Goal: Information Seeking & Learning: Understand process/instructions

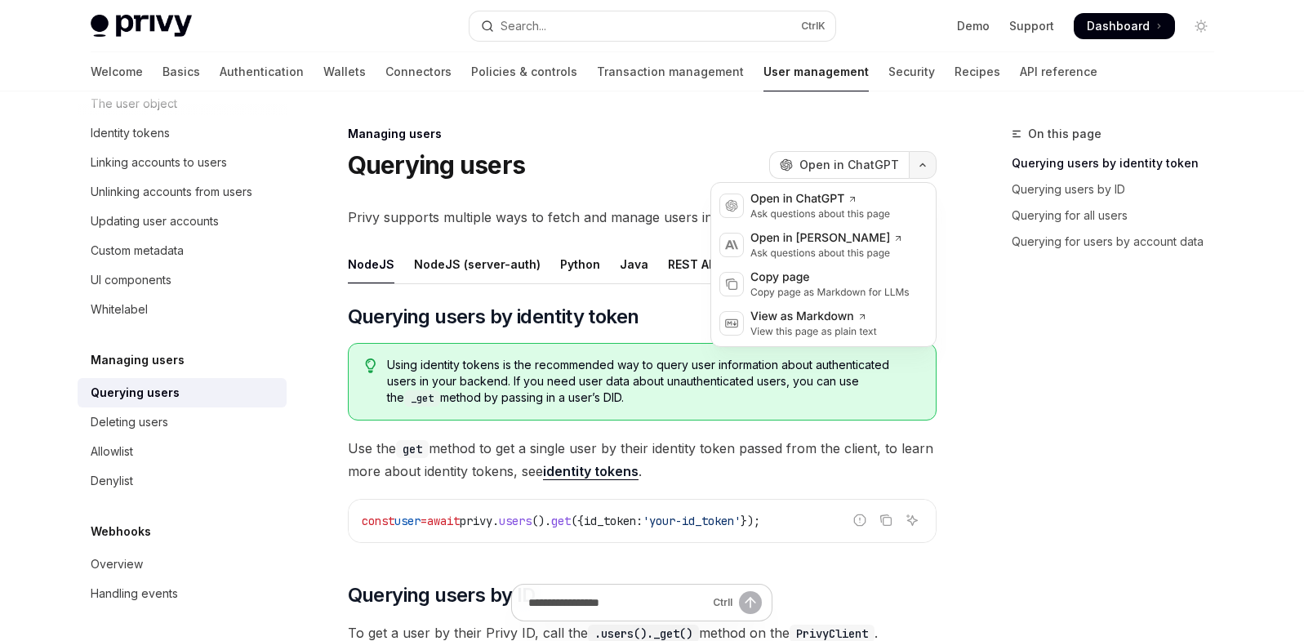
click at [919, 161] on button "button" at bounding box center [923, 165] width 28 height 28
click at [816, 287] on div "Copy page as Markdown for LLMs" at bounding box center [829, 292] width 159 height 13
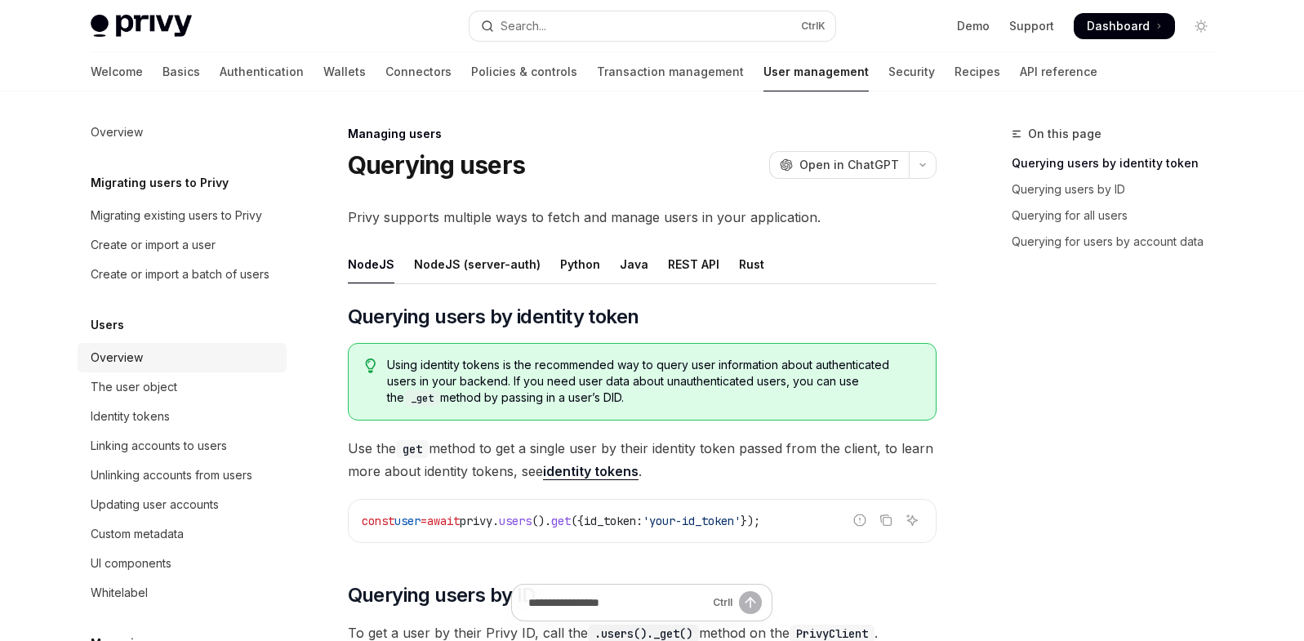
click at [118, 367] on div "Overview" at bounding box center [117, 358] width 52 height 20
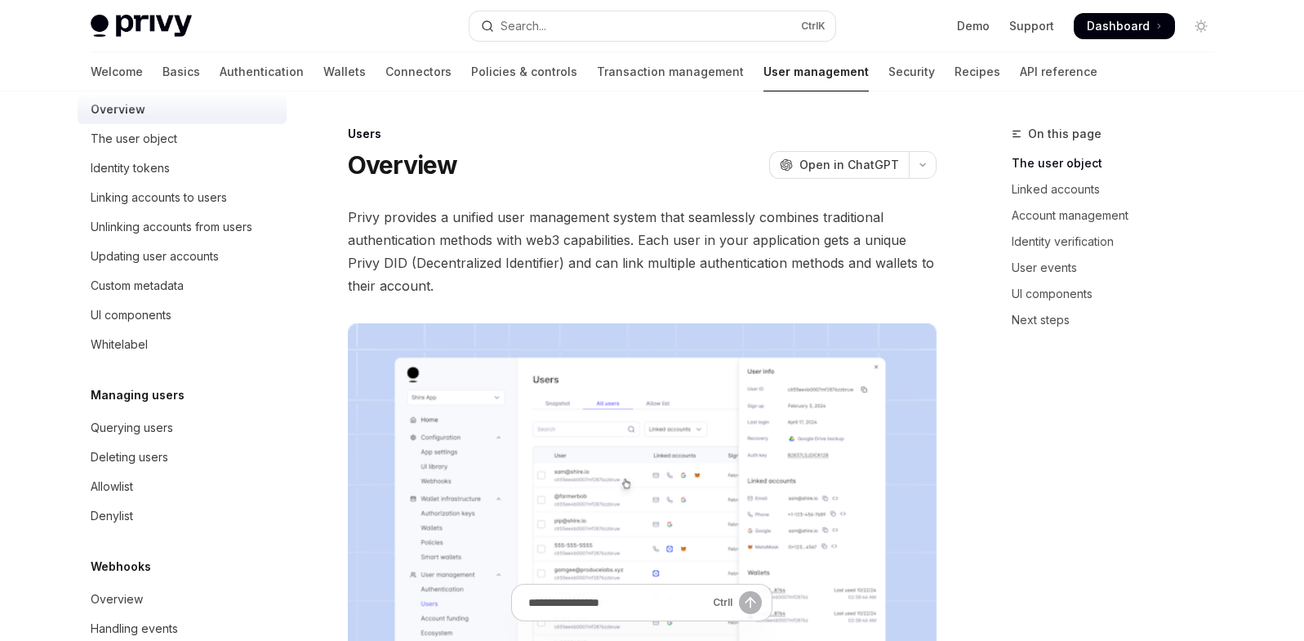
scroll to position [303, 0]
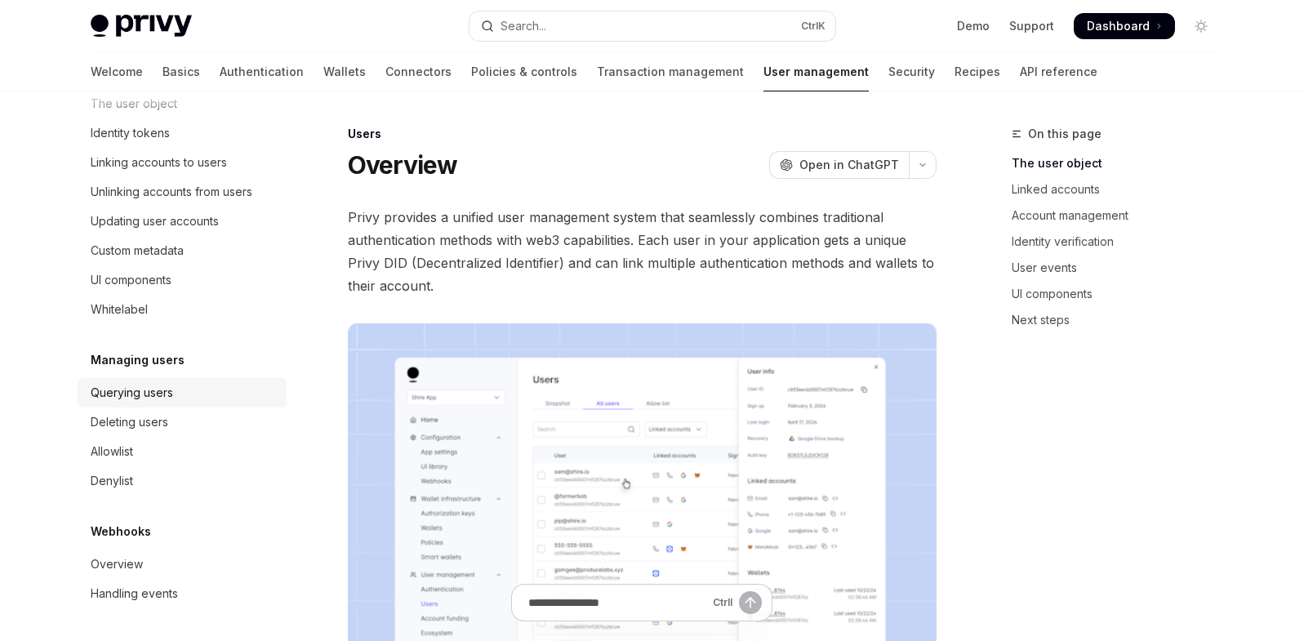
click at [153, 389] on div "Querying users" at bounding box center [132, 393] width 82 height 20
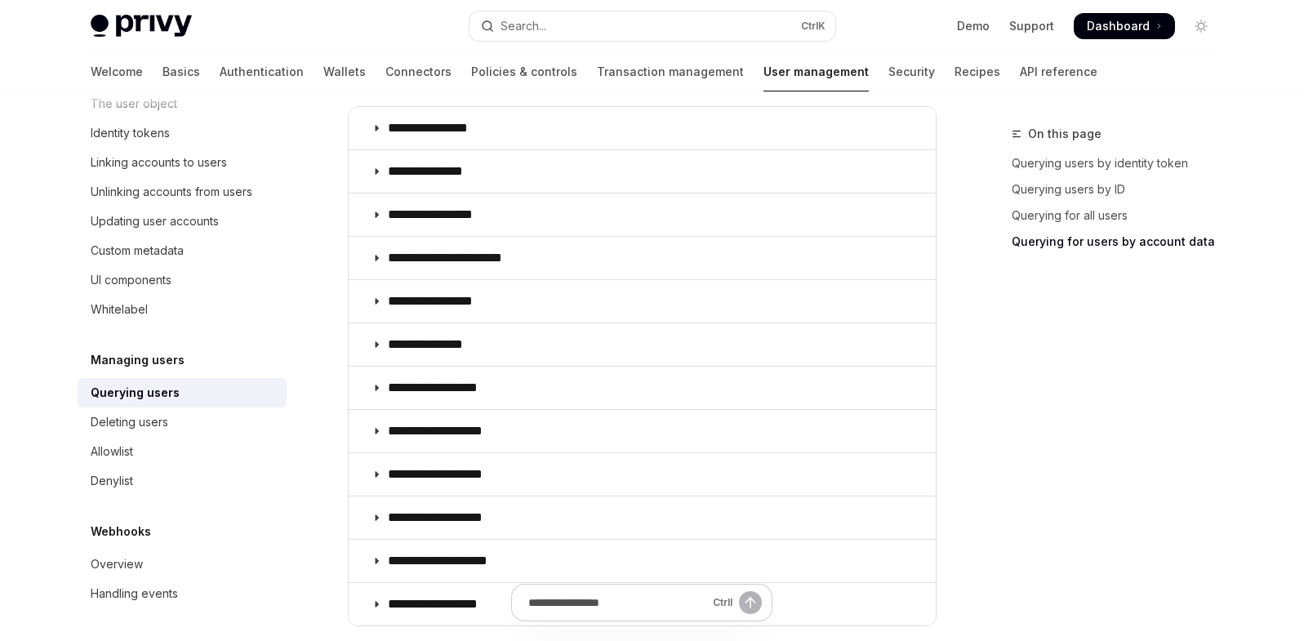
scroll to position [1184, 0]
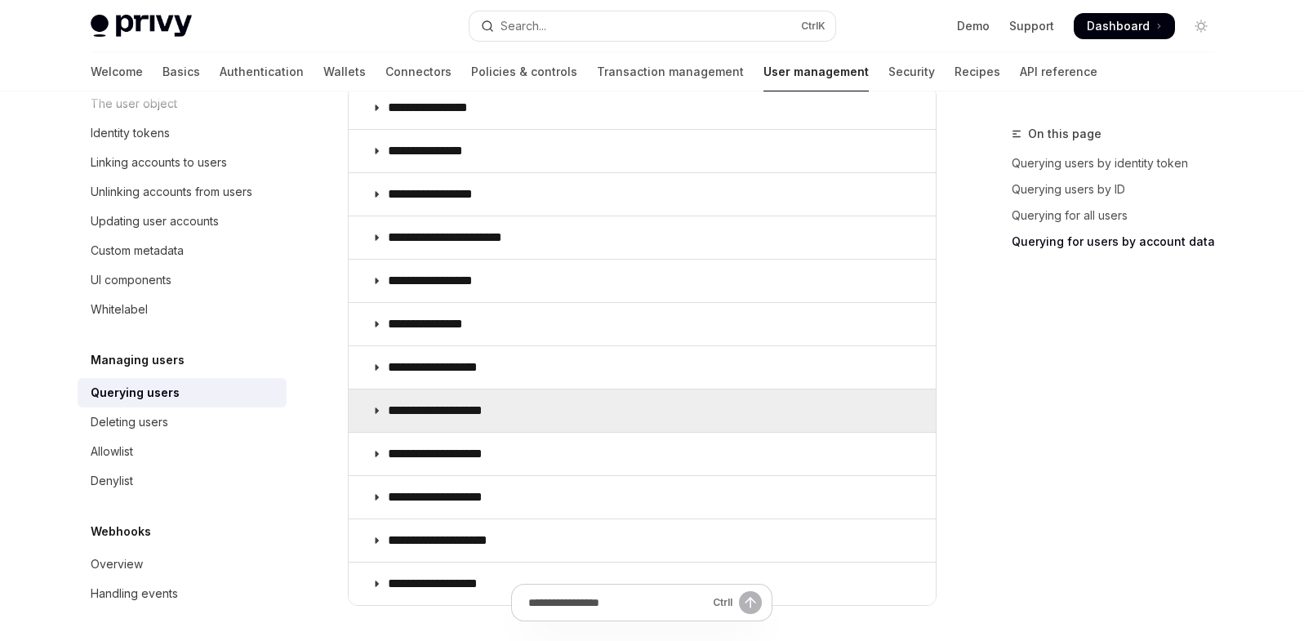
click at [523, 416] on summary "**********" at bounding box center [642, 410] width 587 height 42
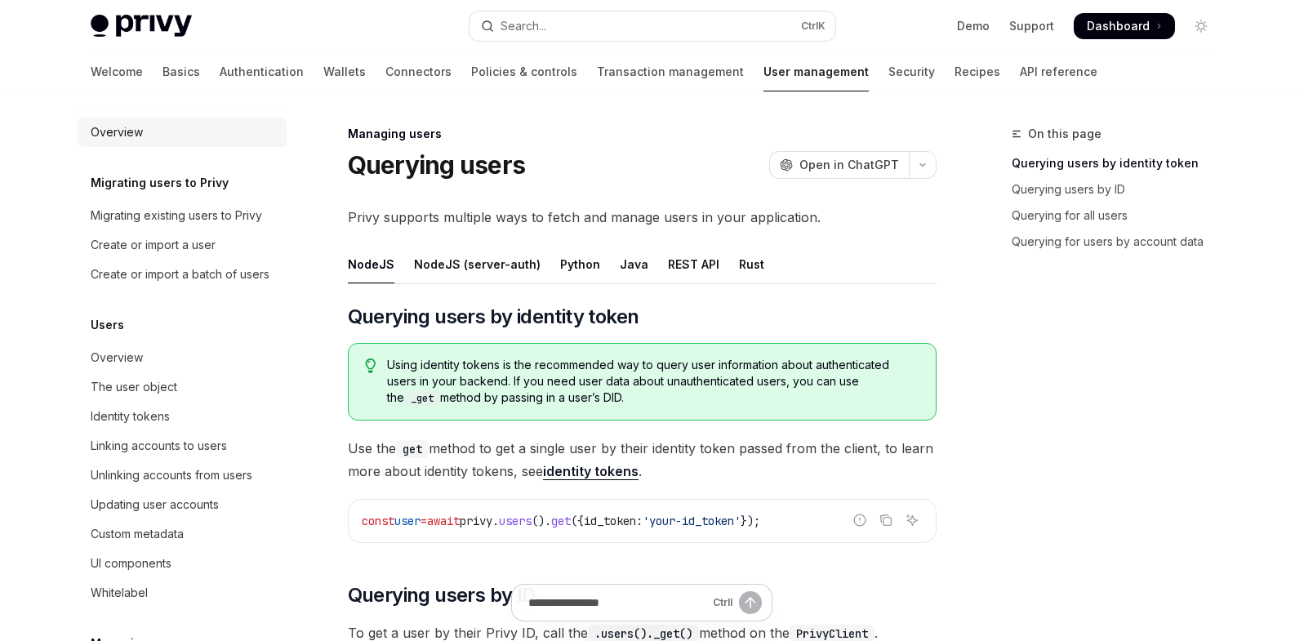
click at [127, 135] on div "Overview" at bounding box center [117, 132] width 52 height 20
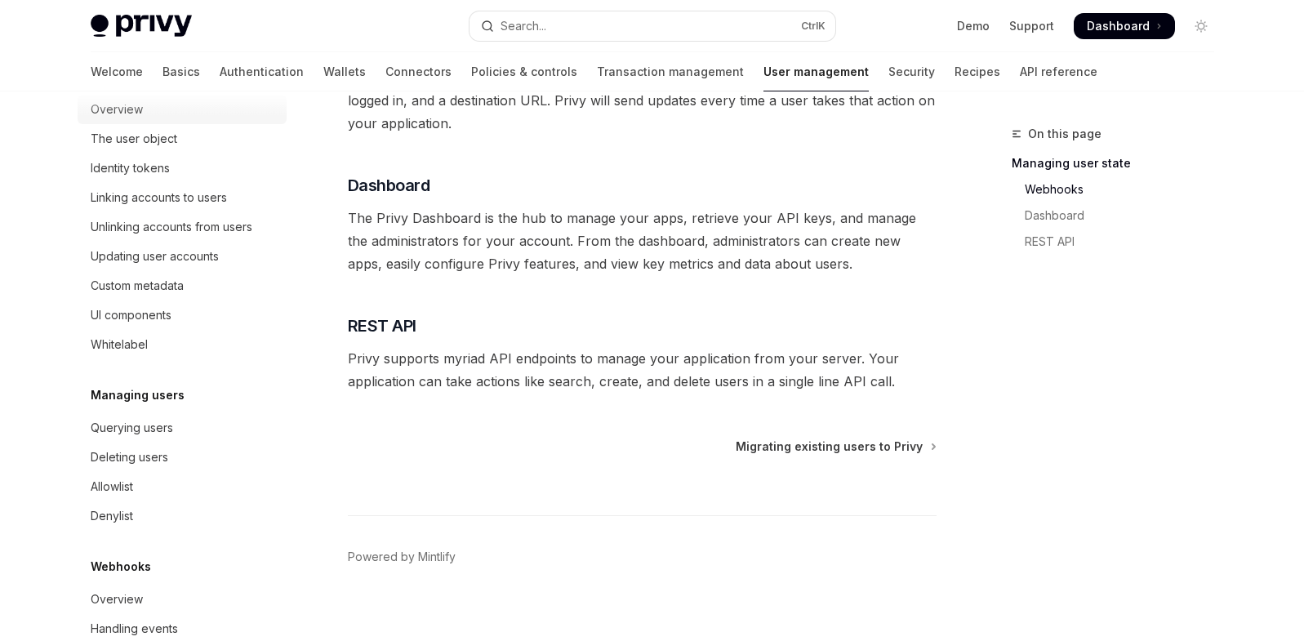
scroll to position [225, 0]
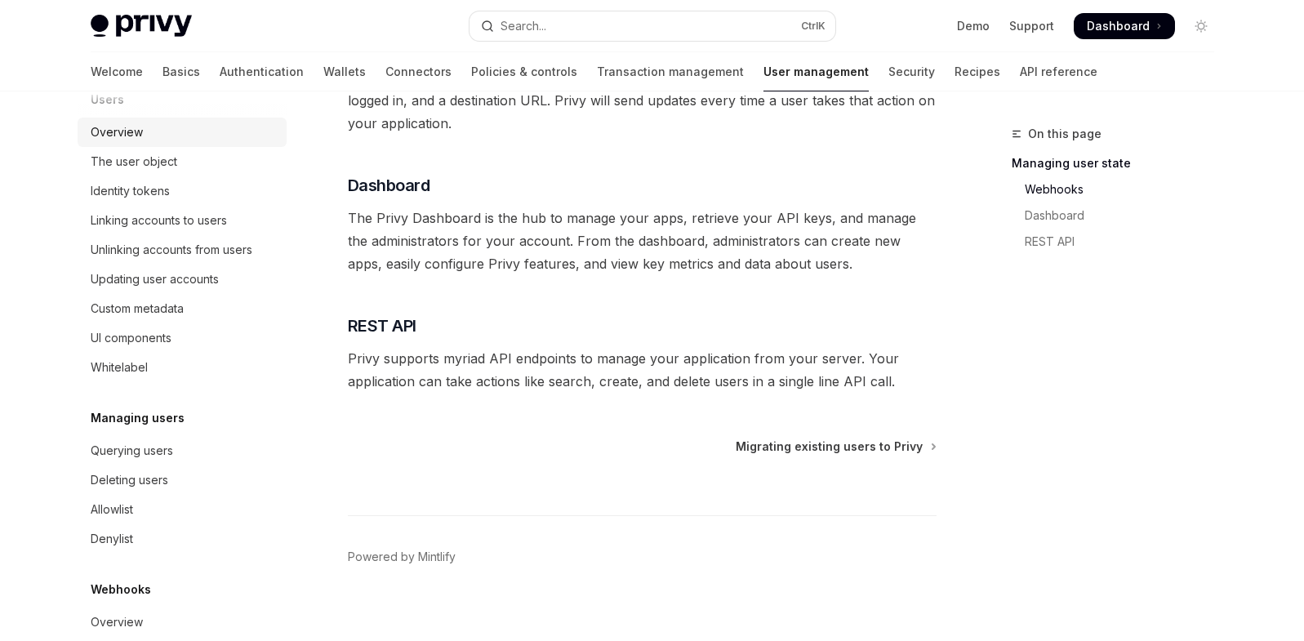
click at [122, 142] on div "Overview" at bounding box center [117, 132] width 52 height 20
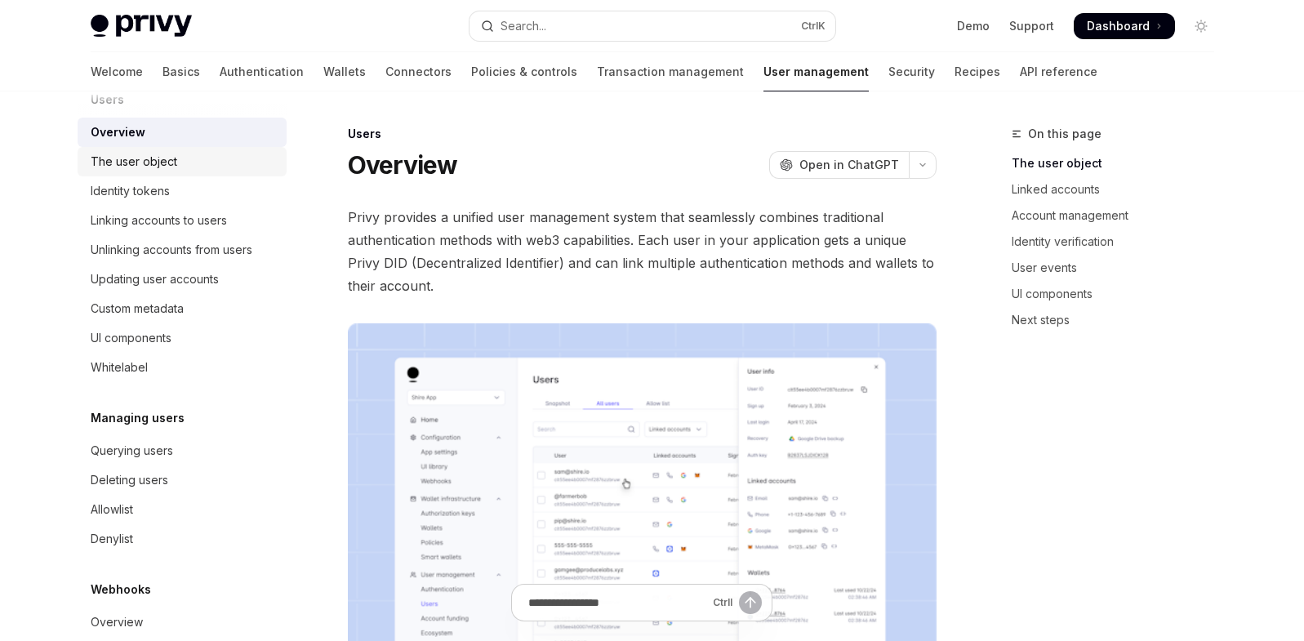
click at [120, 171] on div "The user object" at bounding box center [134, 162] width 87 height 20
type textarea "*"
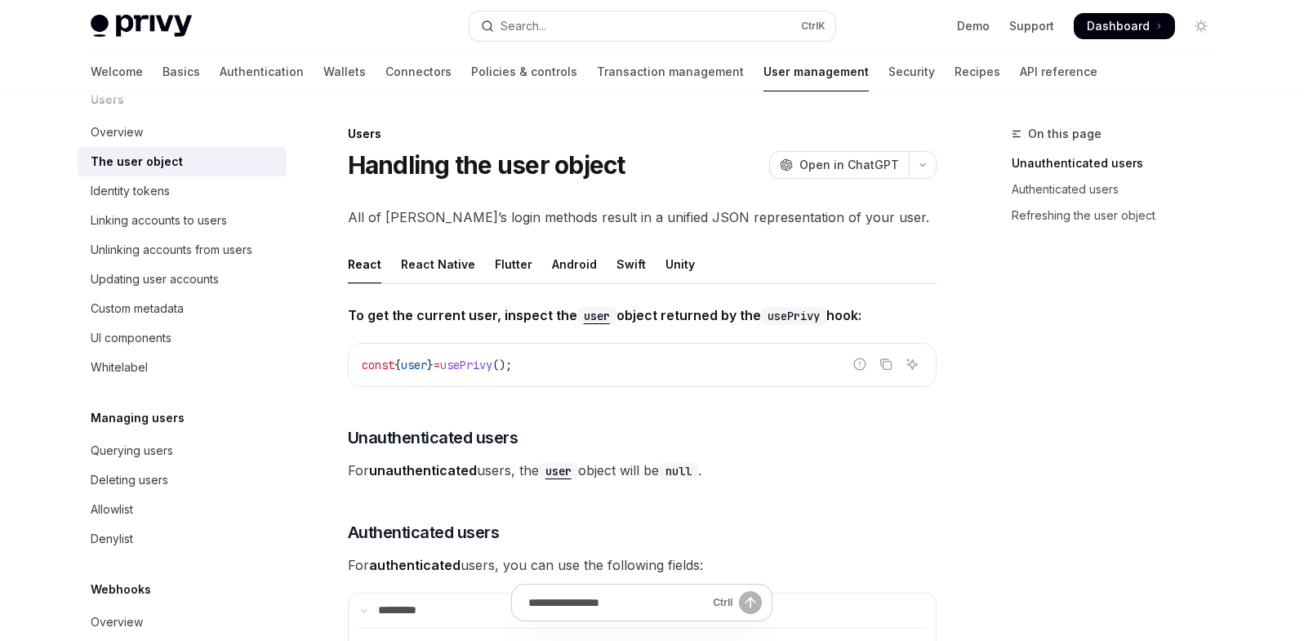
click at [1088, 603] on div "On this page Unauthenticated users Authenticated users Refreshing the user obje…" at bounding box center [1103, 382] width 248 height 517
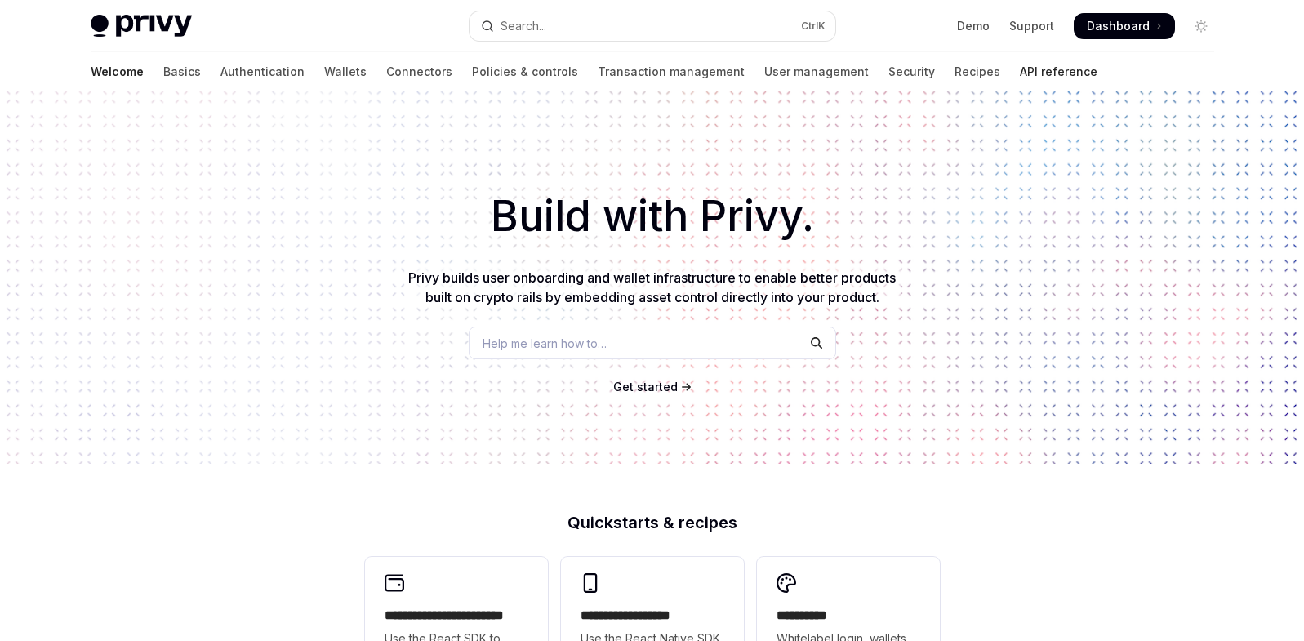
click at [1020, 82] on link "API reference" at bounding box center [1059, 71] width 78 height 39
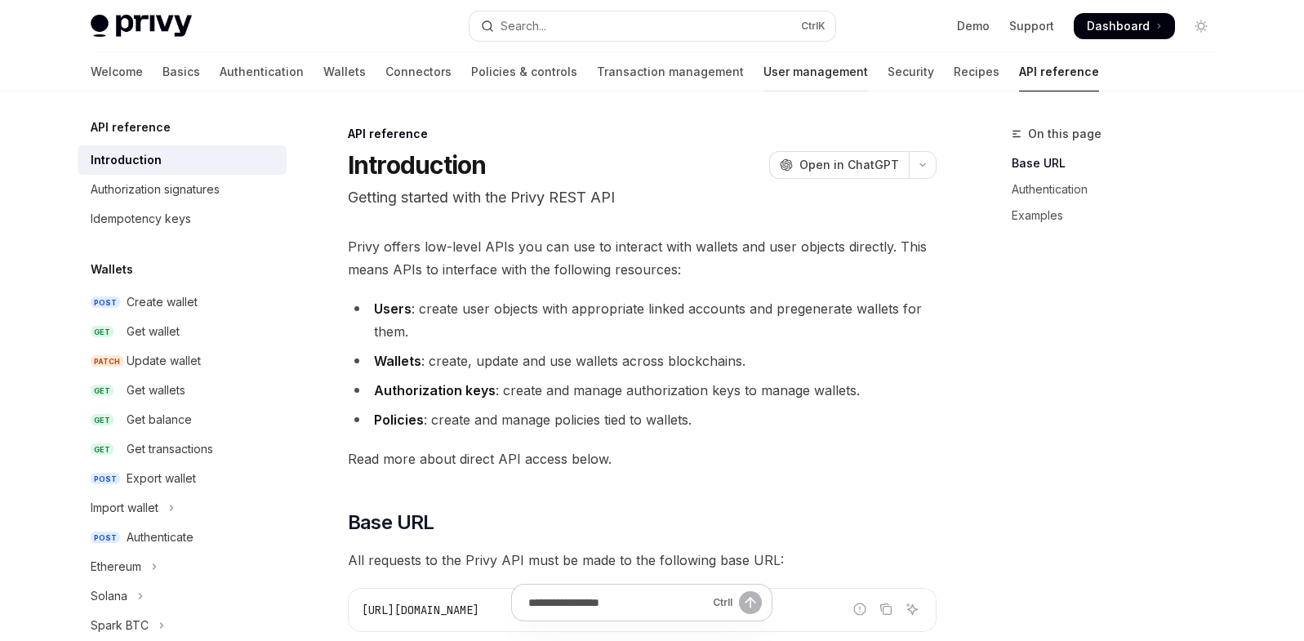
click at [763, 69] on link "User management" at bounding box center [815, 71] width 105 height 39
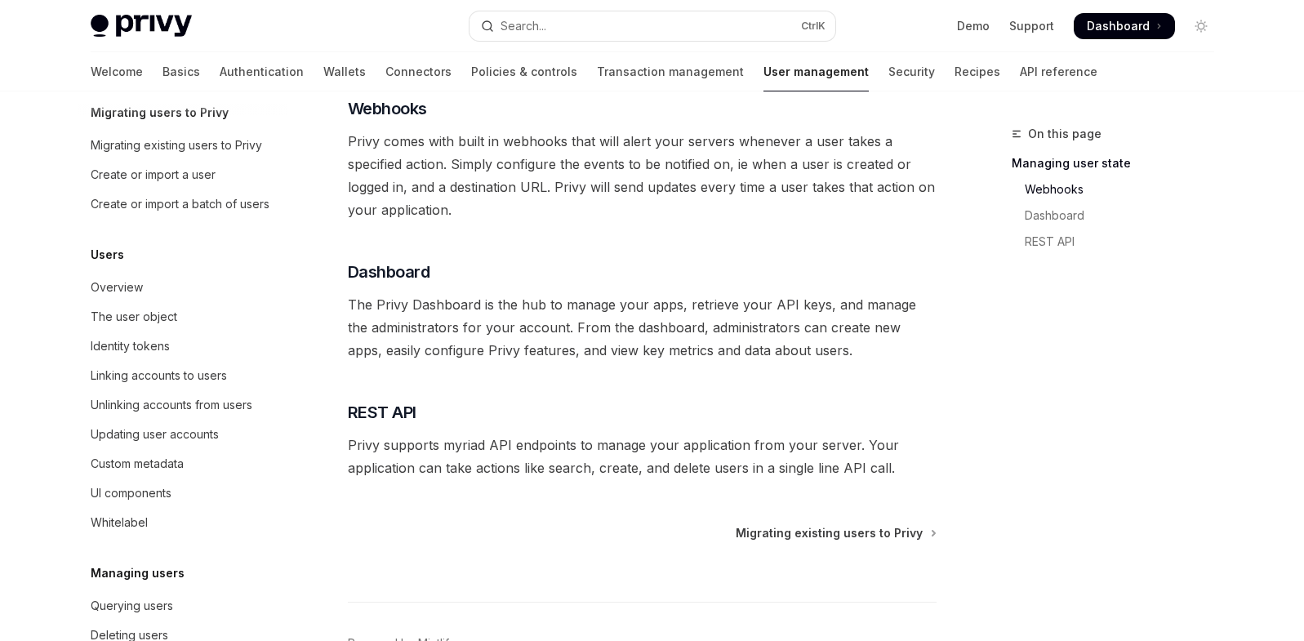
scroll to position [71, 0]
click at [107, 296] on div "Overview" at bounding box center [117, 287] width 52 height 20
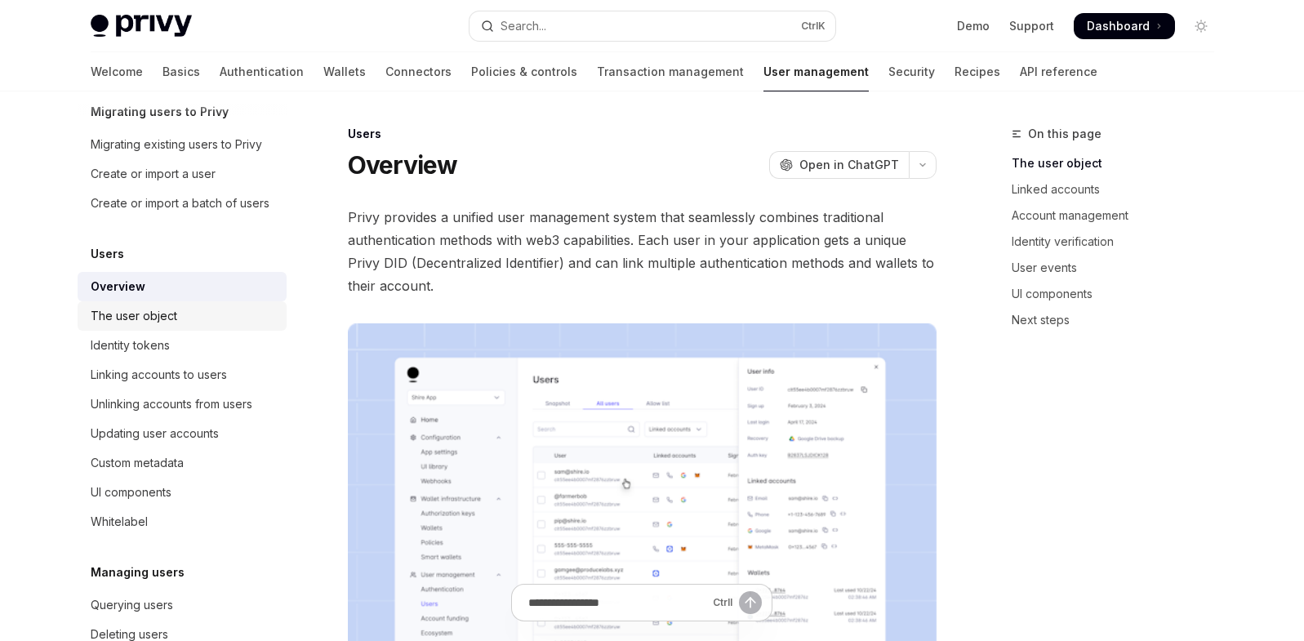
click at [105, 326] on div "The user object" at bounding box center [134, 316] width 87 height 20
type textarea "*"
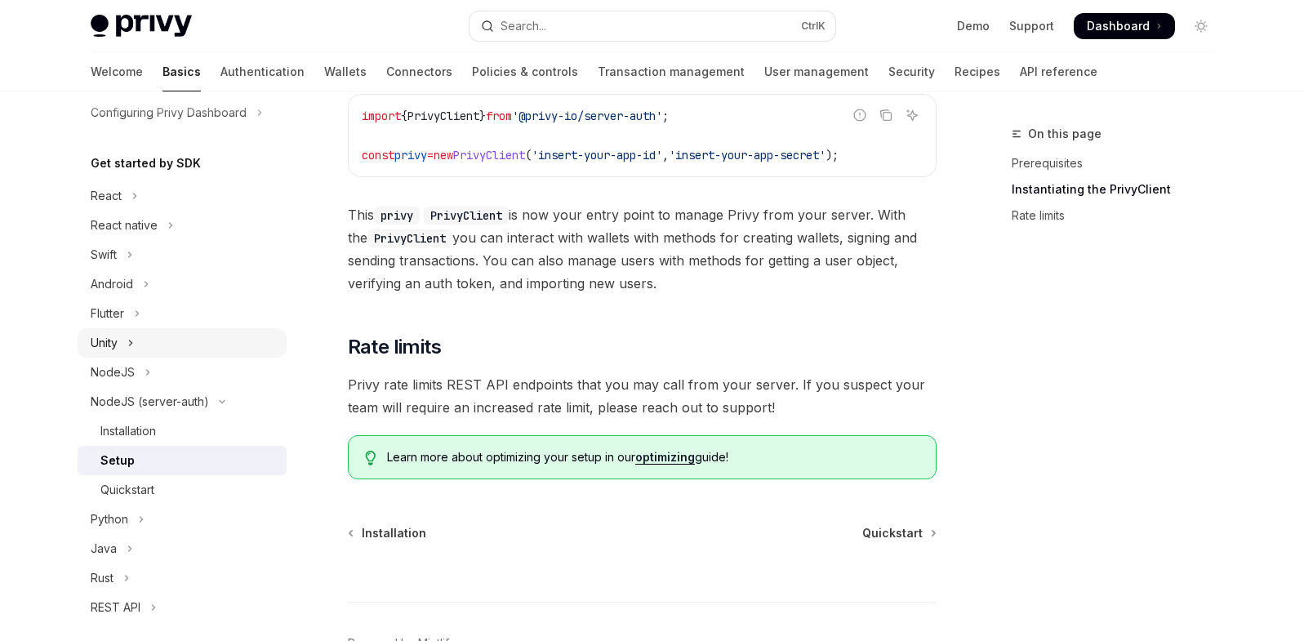
scroll to position [136, 0]
click at [152, 376] on button "NodeJS" at bounding box center [182, 371] width 209 height 29
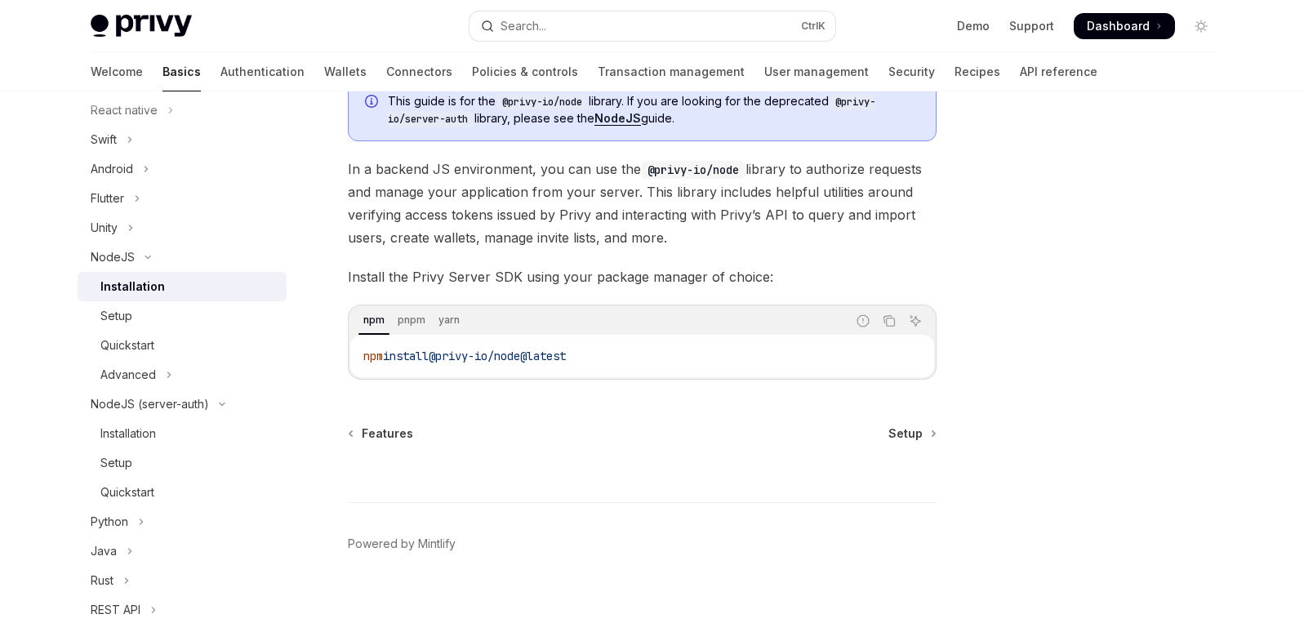
scroll to position [129, 0]
click at [173, 374] on button "Advanced" at bounding box center [182, 374] width 209 height 29
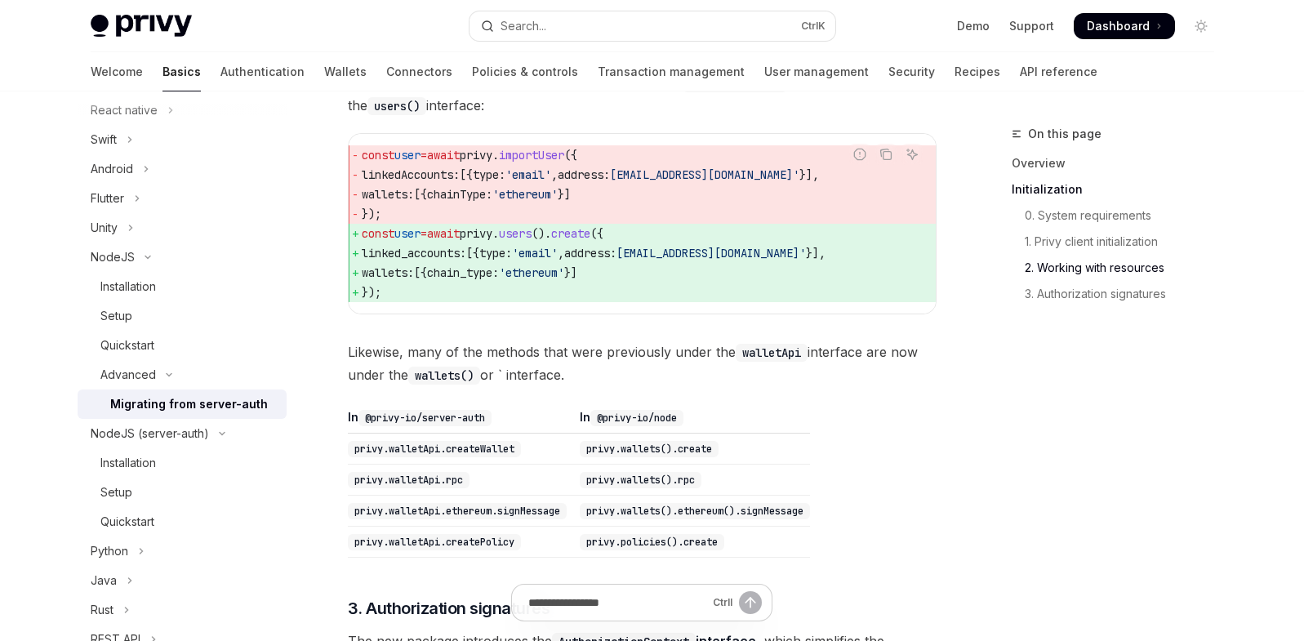
scroll to position [1138, 0]
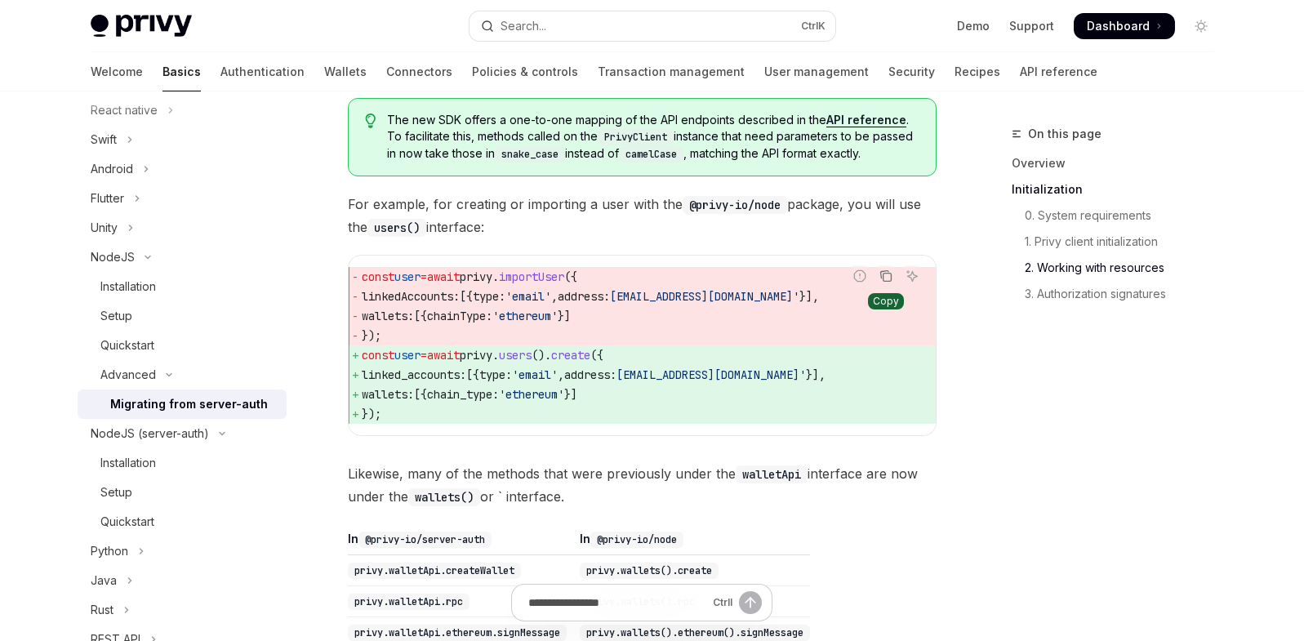
click at [887, 283] on icon "Copy the contents from the code block" at bounding box center [885, 275] width 13 height 13
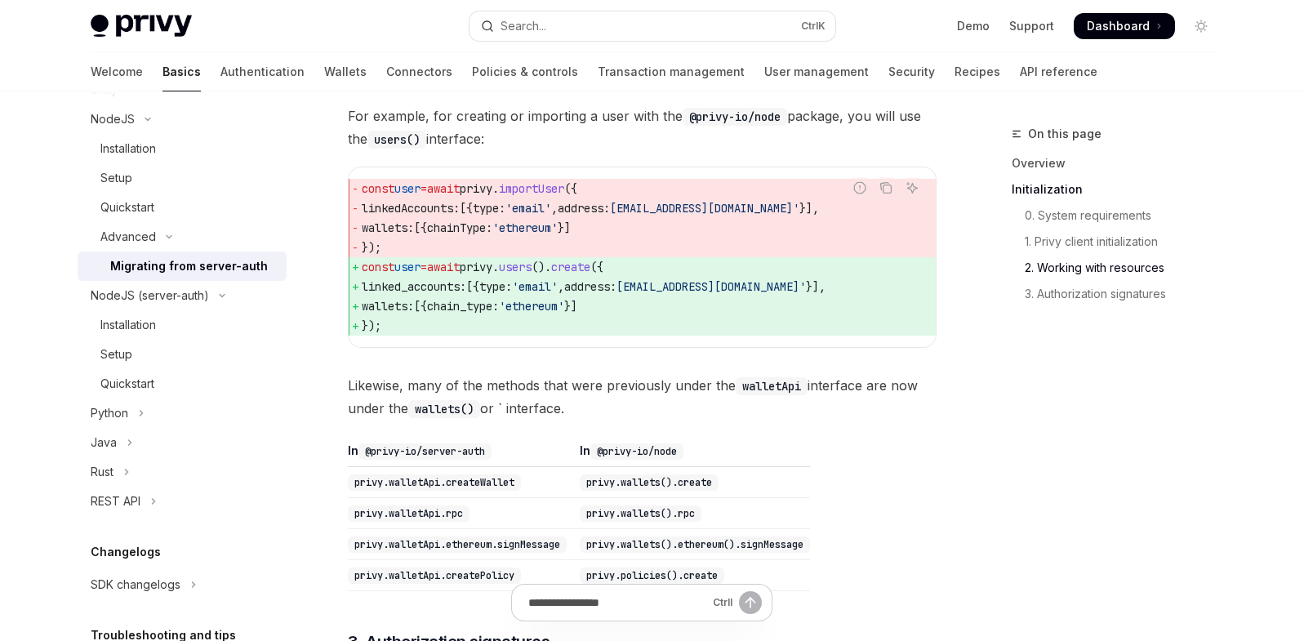
scroll to position [389, 0]
click at [764, 73] on link "User management" at bounding box center [816, 71] width 105 height 39
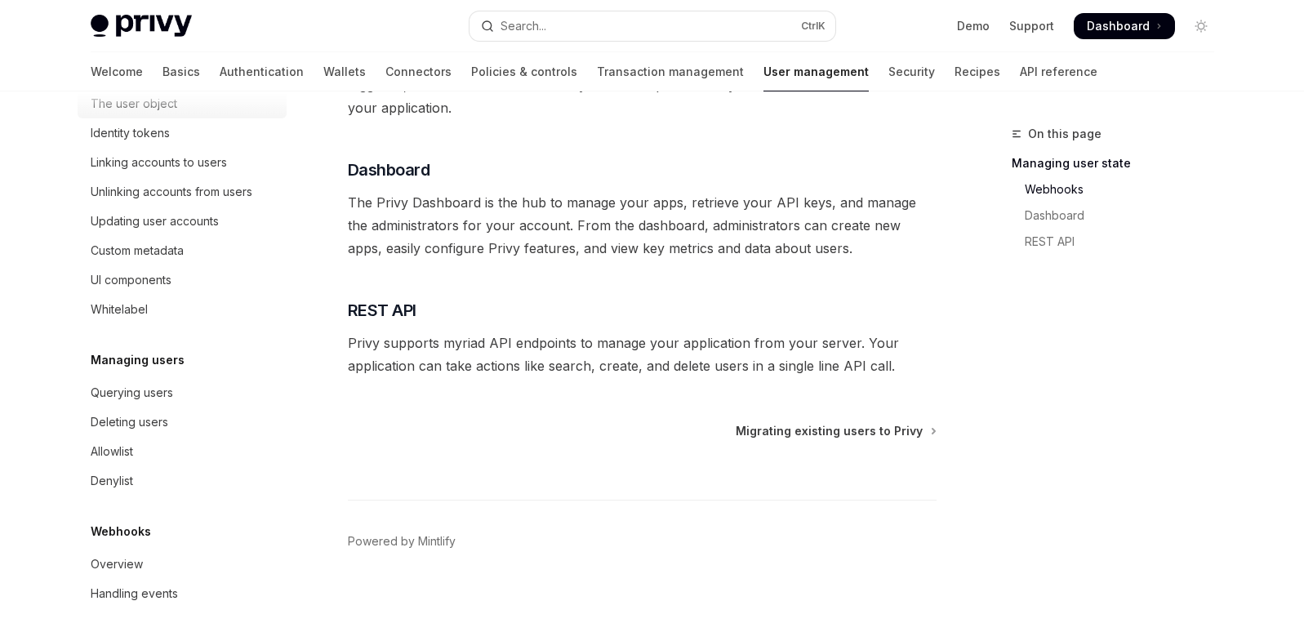
scroll to position [303, 0]
click at [181, 396] on div "Querying users" at bounding box center [184, 393] width 186 height 20
type textarea "*"
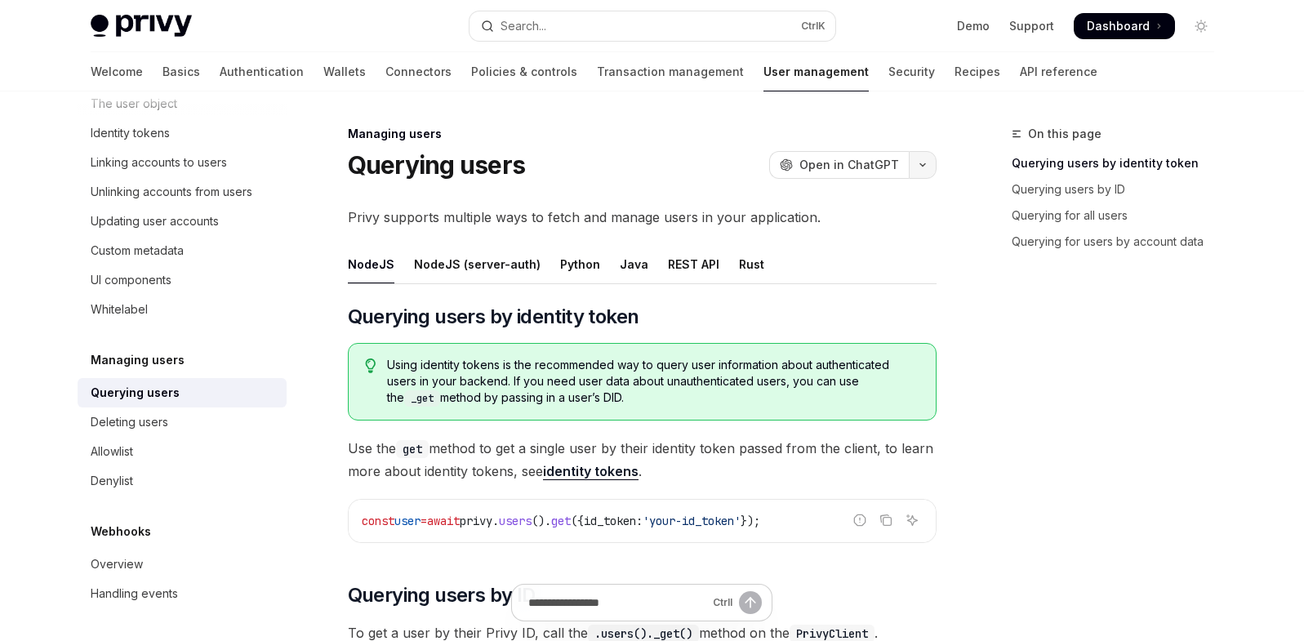
click at [925, 167] on icon "button" at bounding box center [923, 165] width 20 height 7
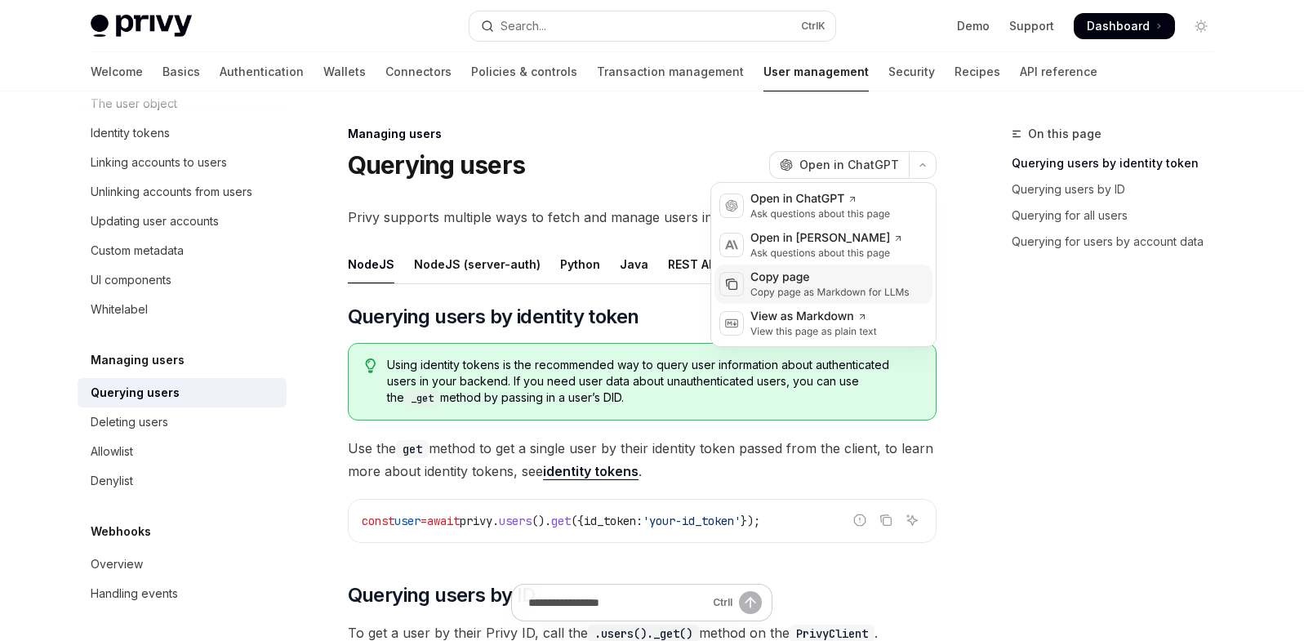
click at [811, 292] on div "Copy page as Markdown for LLMs" at bounding box center [829, 292] width 159 height 13
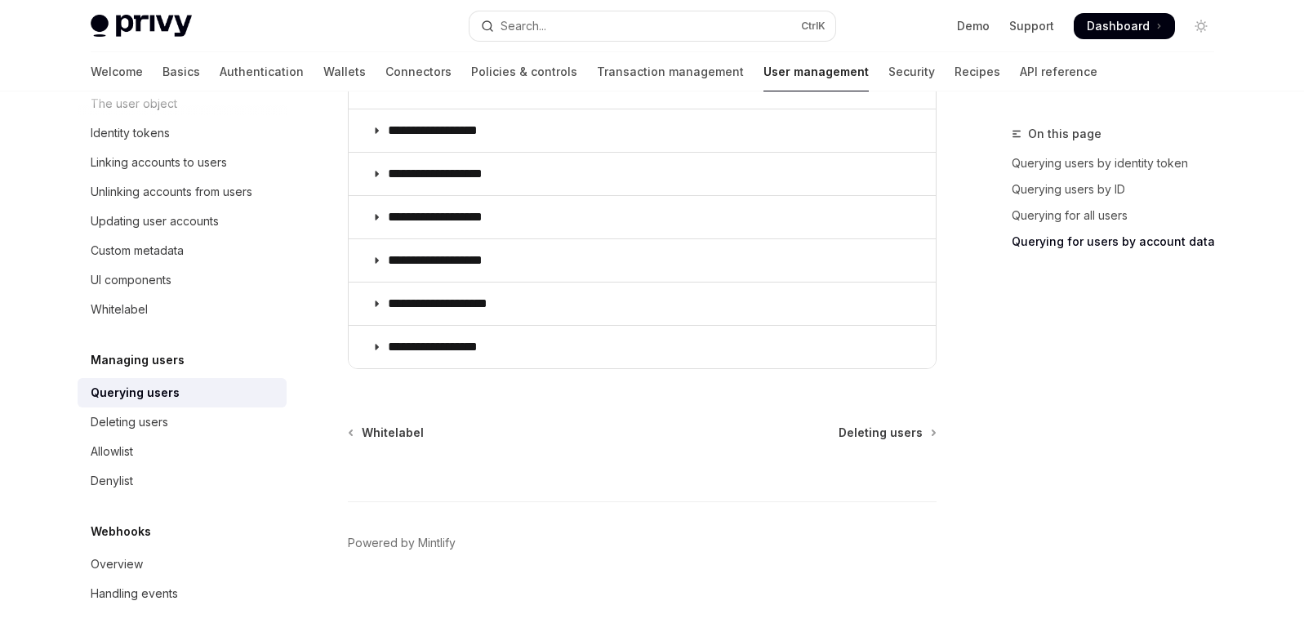
scroll to position [1420, 0]
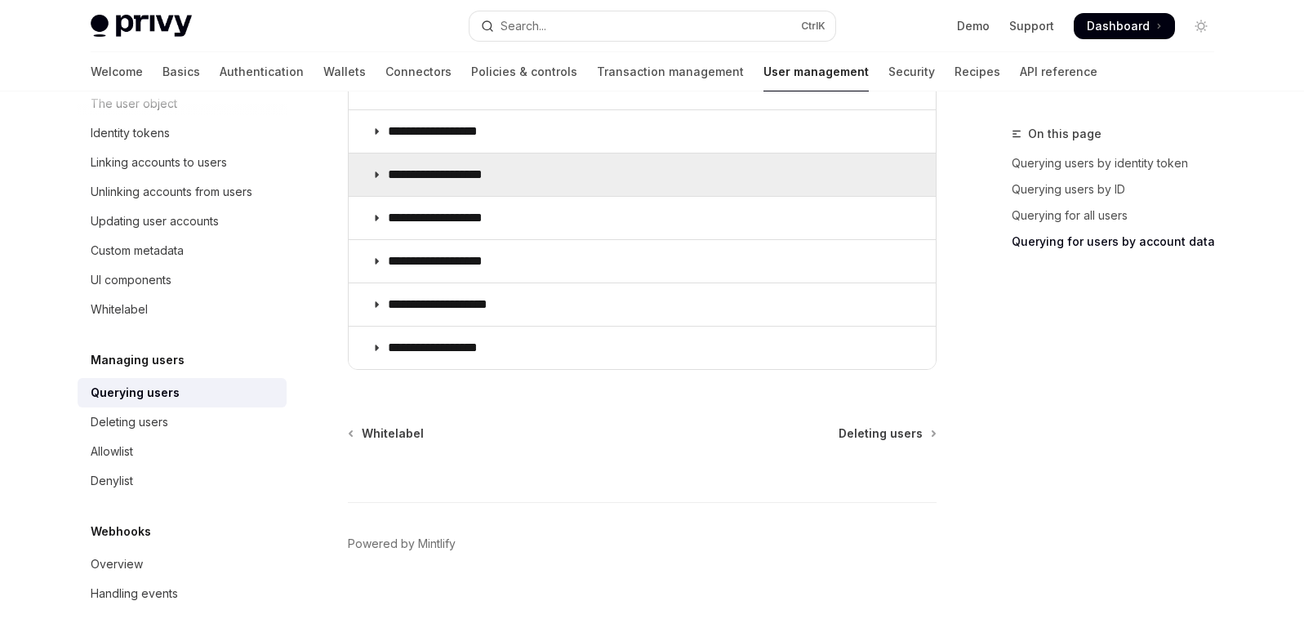
click at [468, 183] on summary "**********" at bounding box center [642, 175] width 587 height 42
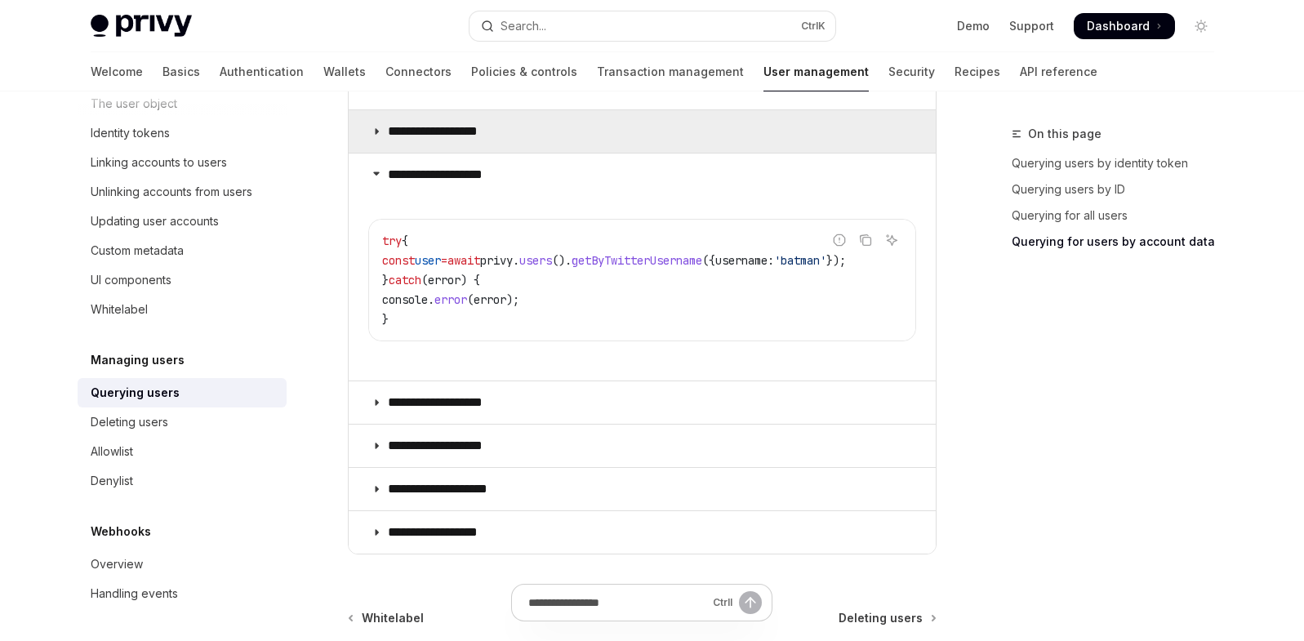
click at [465, 135] on p "**********" at bounding box center [444, 131] width 113 height 16
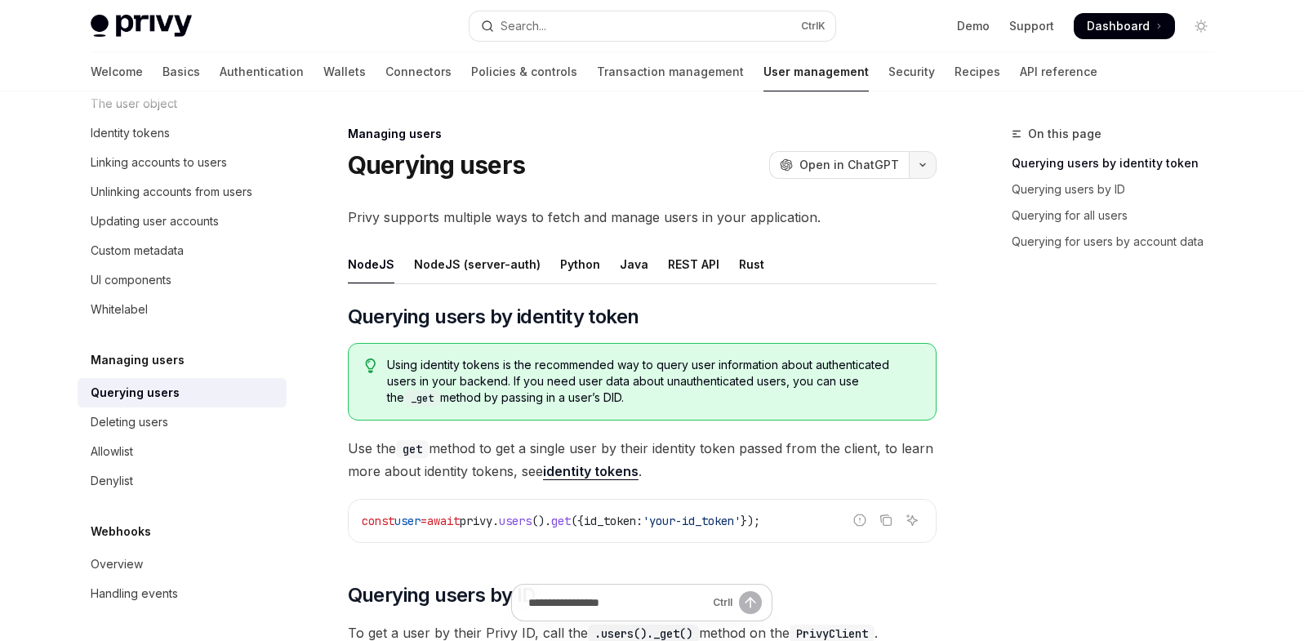
click at [915, 161] on button "button" at bounding box center [923, 165] width 28 height 28
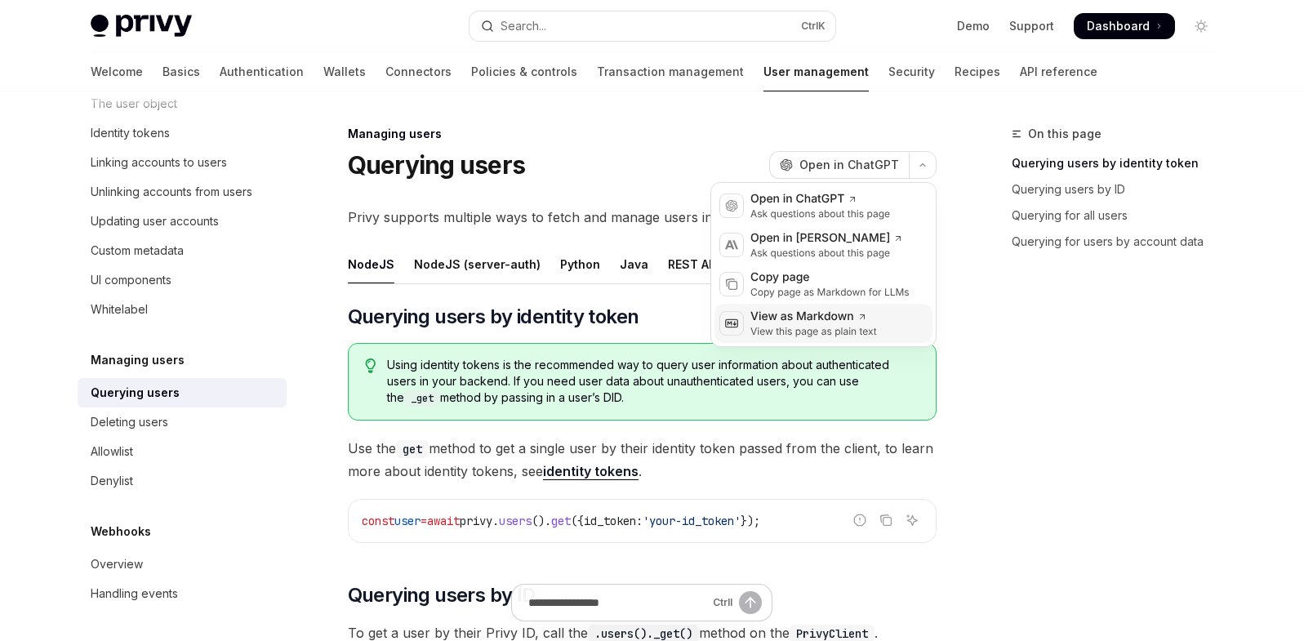
click at [806, 326] on div "View this page as plain text" at bounding box center [813, 331] width 127 height 13
